Goal: Task Accomplishment & Management: Manage account settings

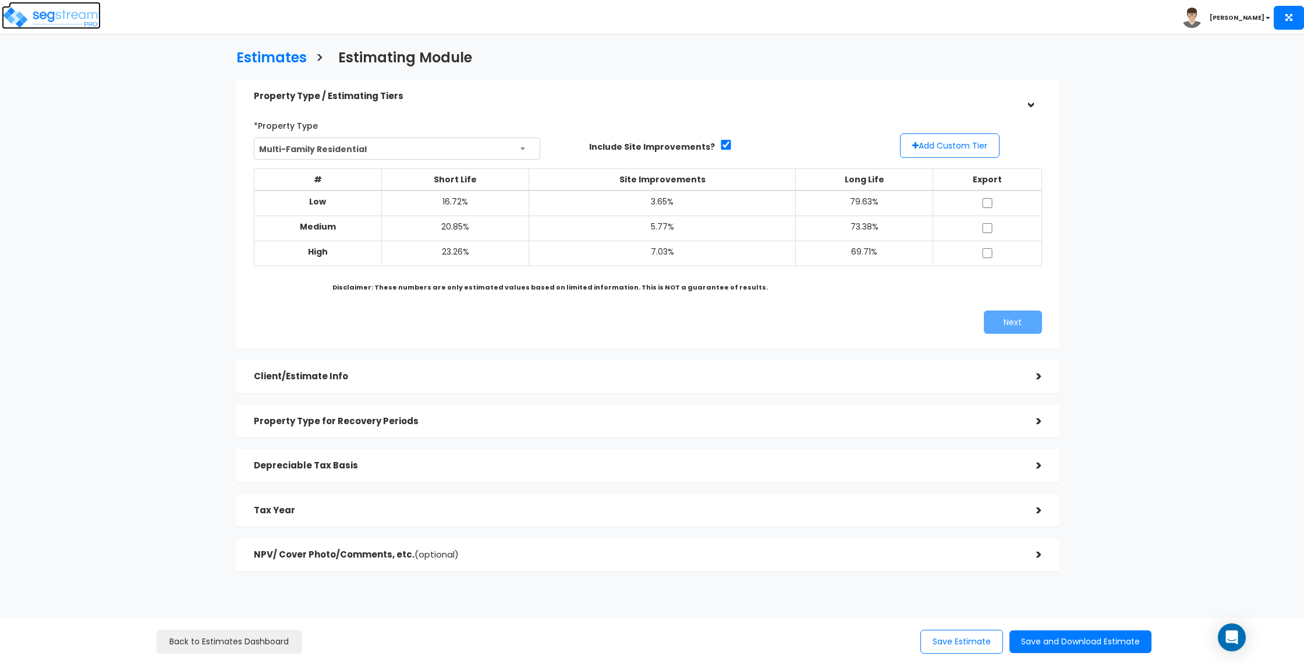
click at [39, 12] on img at bounding box center [51, 17] width 99 height 23
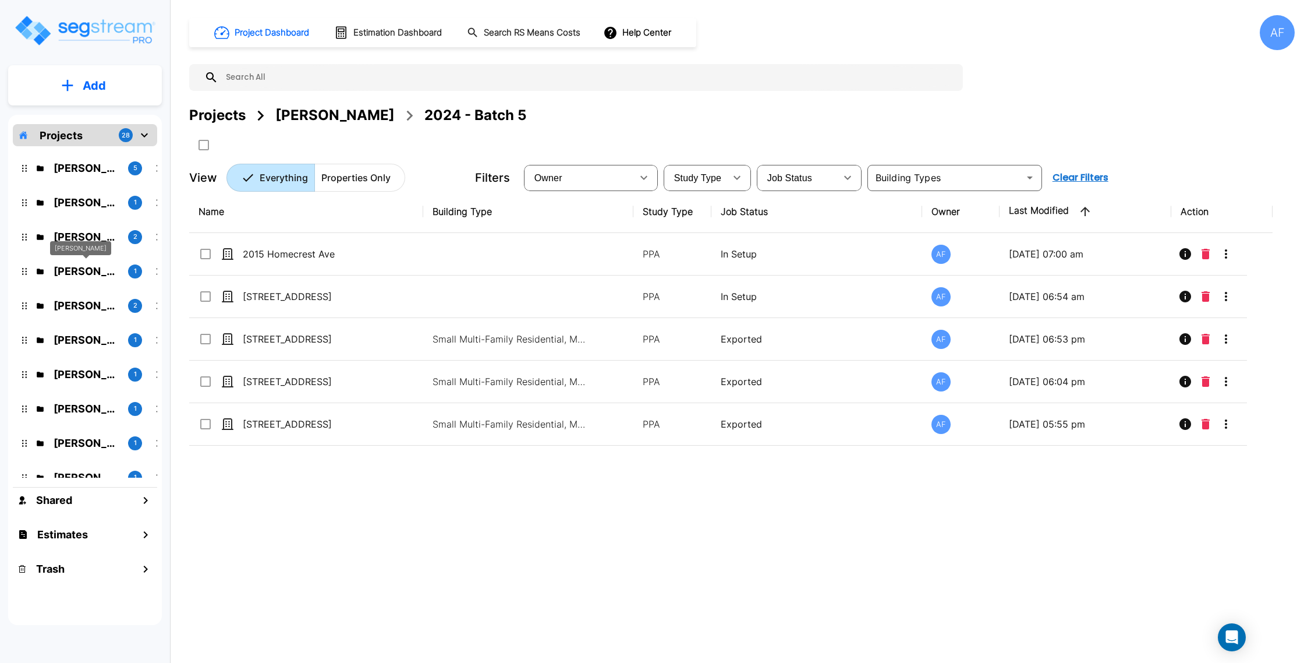
click at [91, 272] on p "[PERSON_NAME]" at bounding box center [86, 271] width 65 height 16
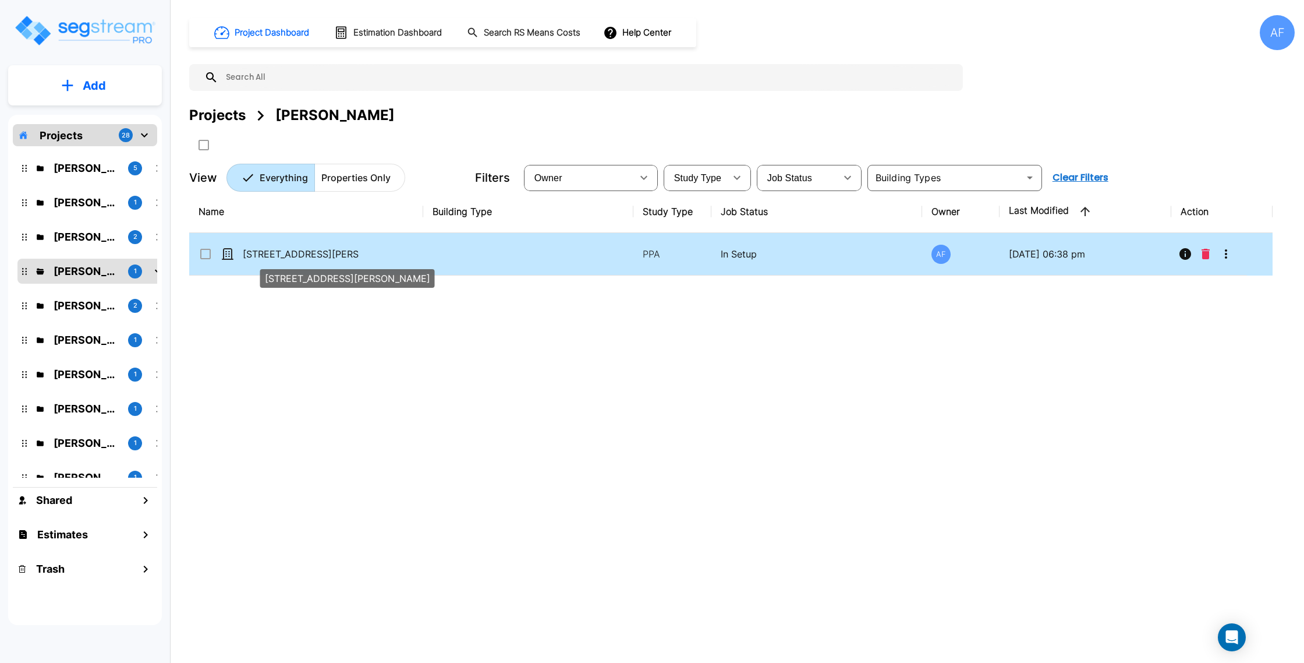
click at [357, 253] on p "[STREET_ADDRESS][PERSON_NAME]" at bounding box center [301, 254] width 116 height 14
checkbox input "true"
click at [357, 253] on p "[STREET_ADDRESS][PERSON_NAME]" at bounding box center [301, 254] width 116 height 14
